Goal: Task Accomplishment & Management: Use online tool/utility

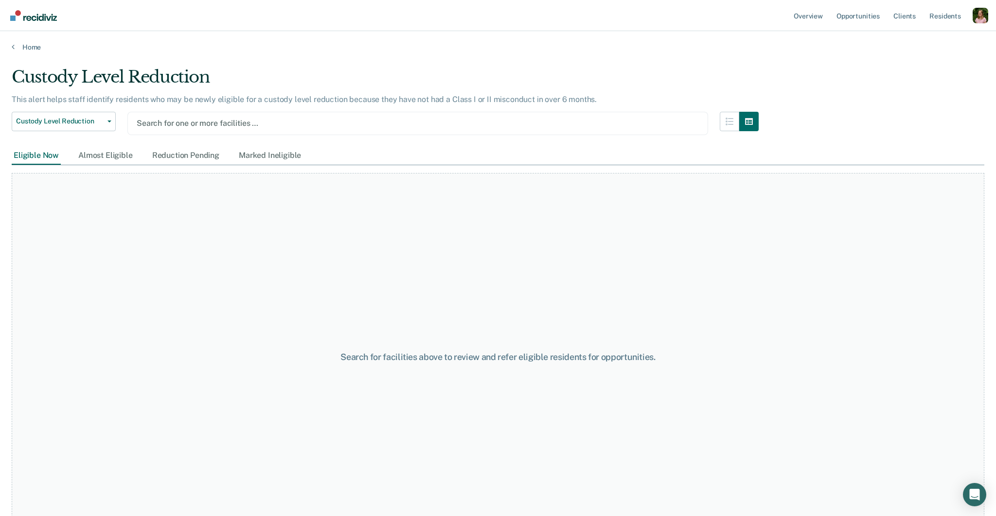
click at [268, 122] on div at bounding box center [418, 123] width 562 height 11
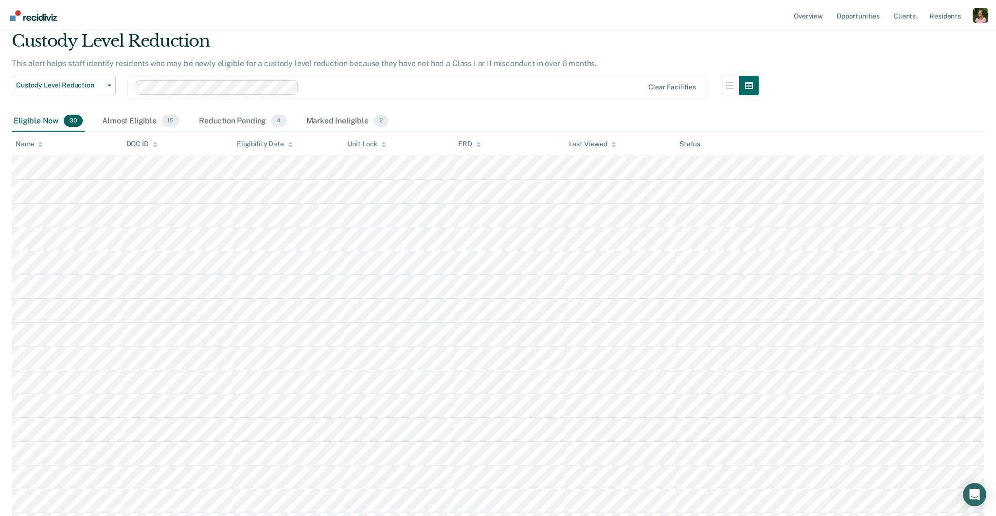
scroll to position [36, 0]
drag, startPoint x: 131, startPoint y: 119, endPoint x: 121, endPoint y: 119, distance: 9.7
click at [130, 119] on div "Almost Eligible 15" at bounding box center [140, 120] width 81 height 21
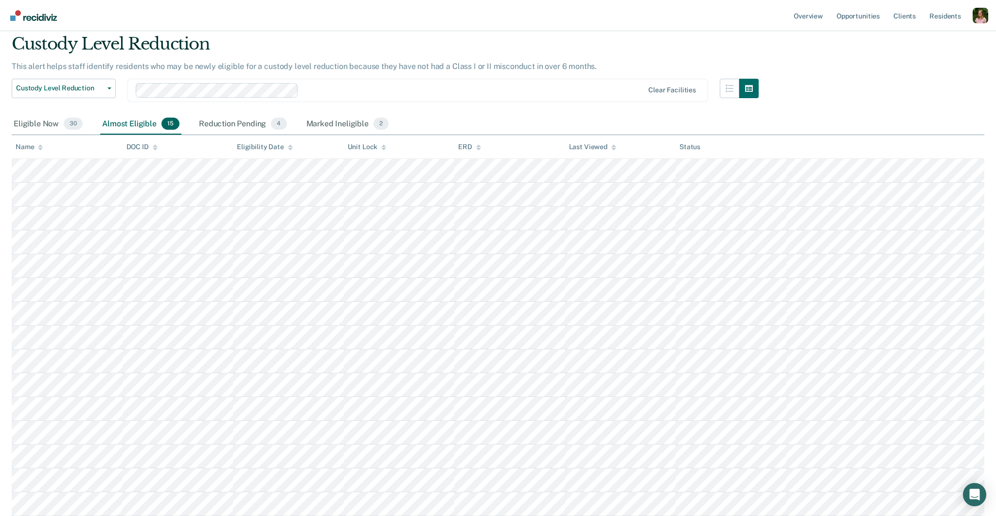
scroll to position [32, 0]
click at [56, 124] on div "Eligible Now 30" at bounding box center [48, 125] width 73 height 21
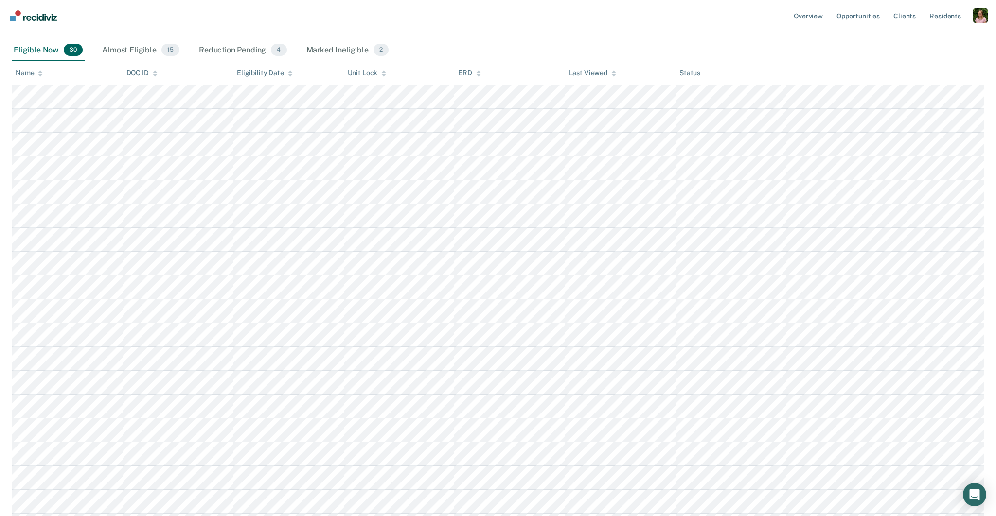
scroll to position [0, 0]
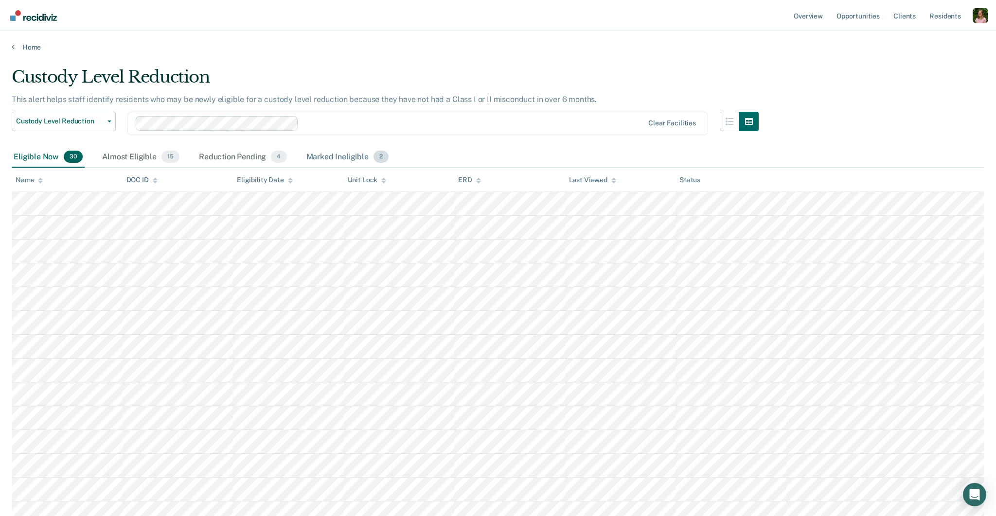
click at [322, 158] on div "Marked Ineligible 2" at bounding box center [347, 157] width 87 height 21
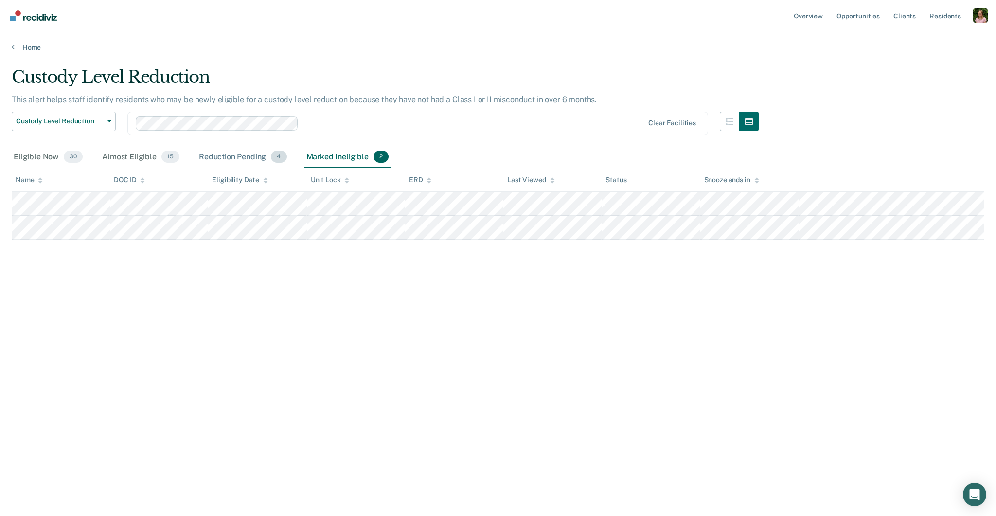
click at [243, 157] on div "Reduction Pending 4" at bounding box center [243, 157] width 92 height 21
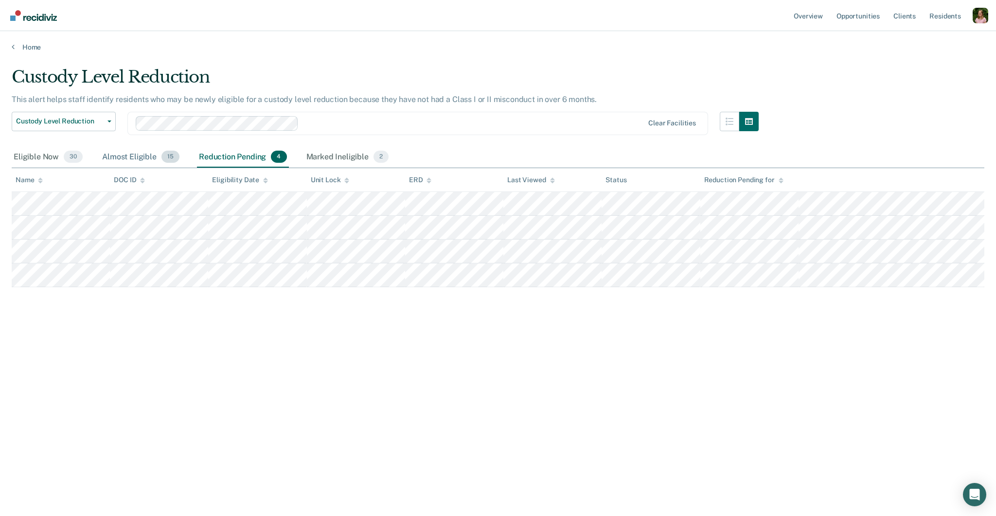
click at [141, 162] on div "Almost Eligible 15" at bounding box center [140, 157] width 81 height 21
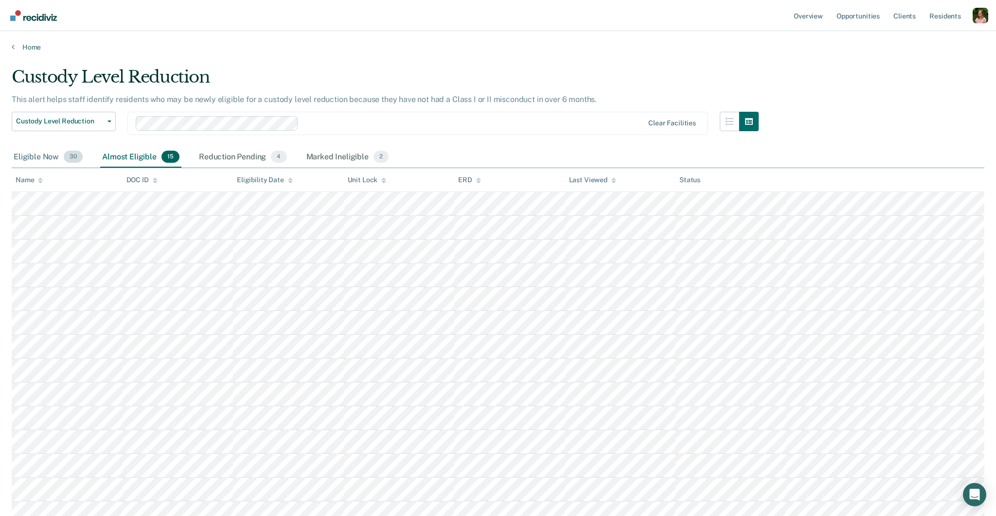
click at [43, 155] on div "Eligible Now 30" at bounding box center [48, 157] width 73 height 21
click at [940, 17] on link "Resident s" at bounding box center [944, 15] width 35 height 31
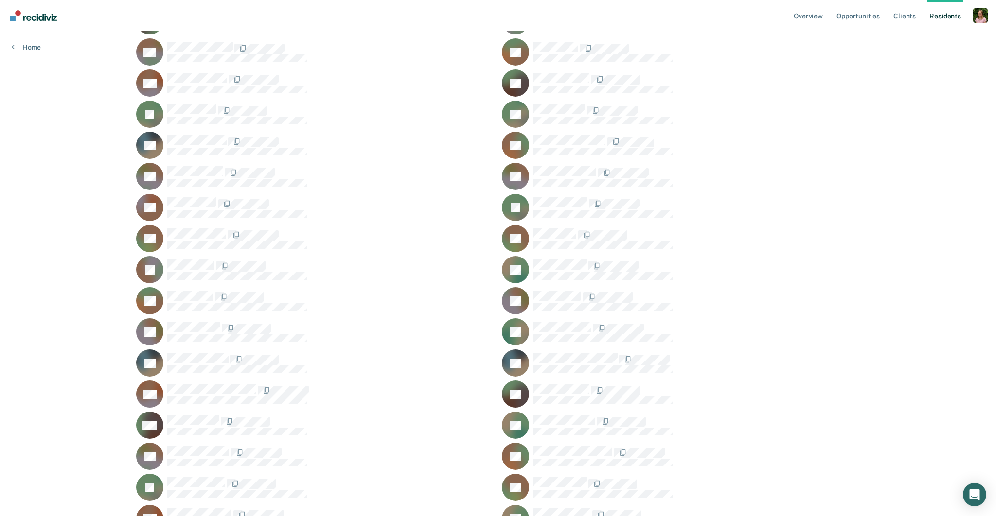
scroll to position [21085, 0]
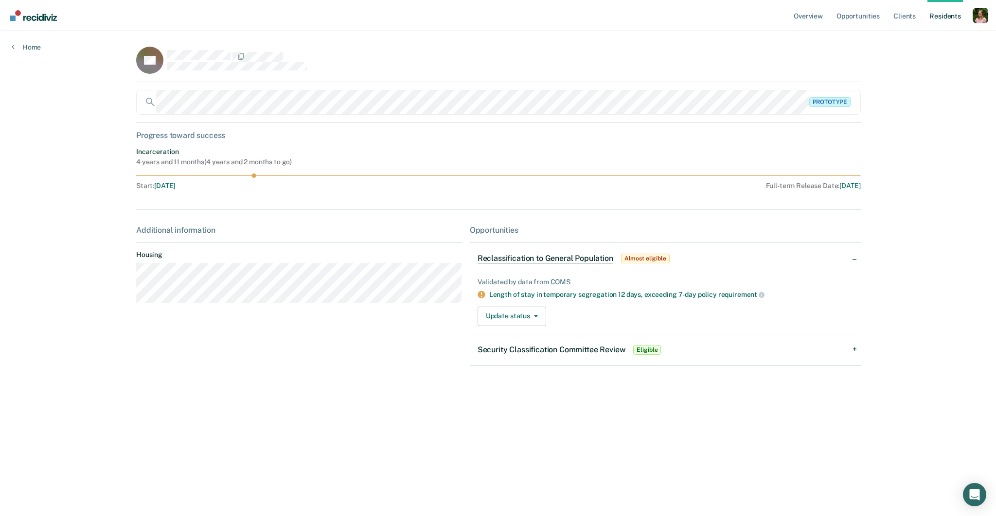
click at [594, 262] on span "Reclassification to General Population" at bounding box center [546, 259] width 136 height 10
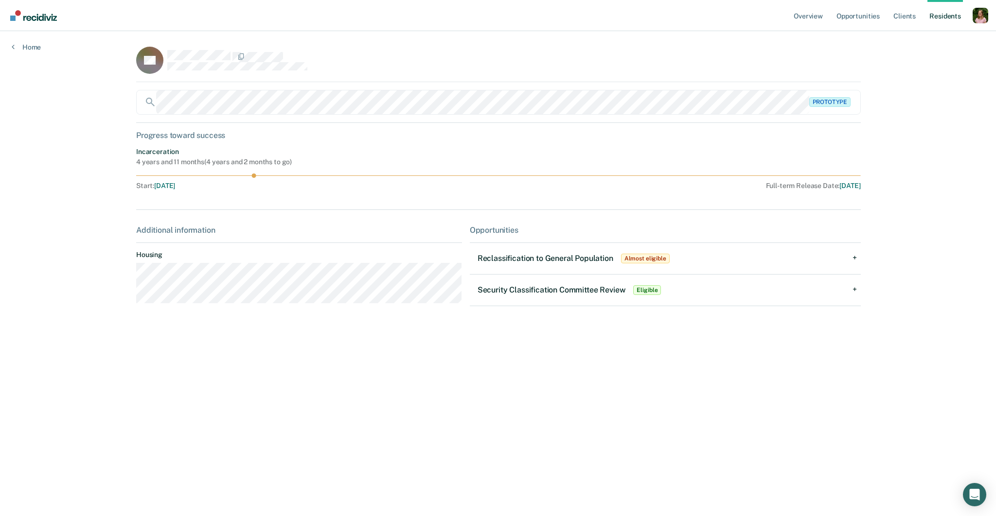
click at [594, 262] on span "Reclassification to General Population" at bounding box center [546, 258] width 136 height 9
